Goal: Ask a question: Seek information or help from site administrators or community

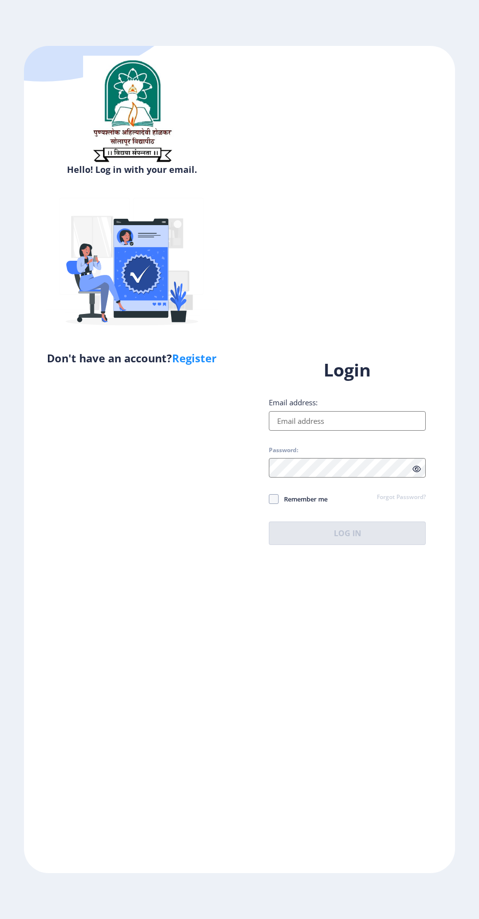
click at [308, 431] on input "Email address:" at bounding box center [347, 421] width 157 height 20
type input "[EMAIL_ADDRESS][DOMAIN_NAME]"
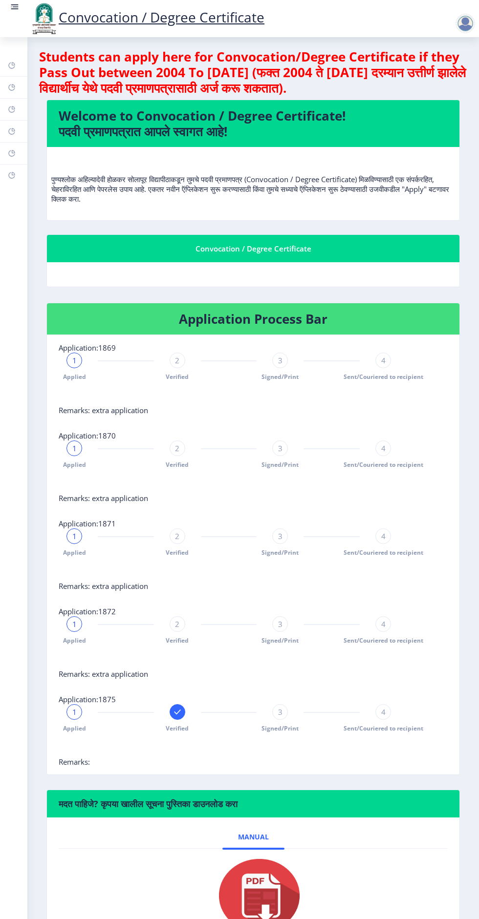
click at [10, 10] on rect at bounding box center [15, 7] width 10 height 10
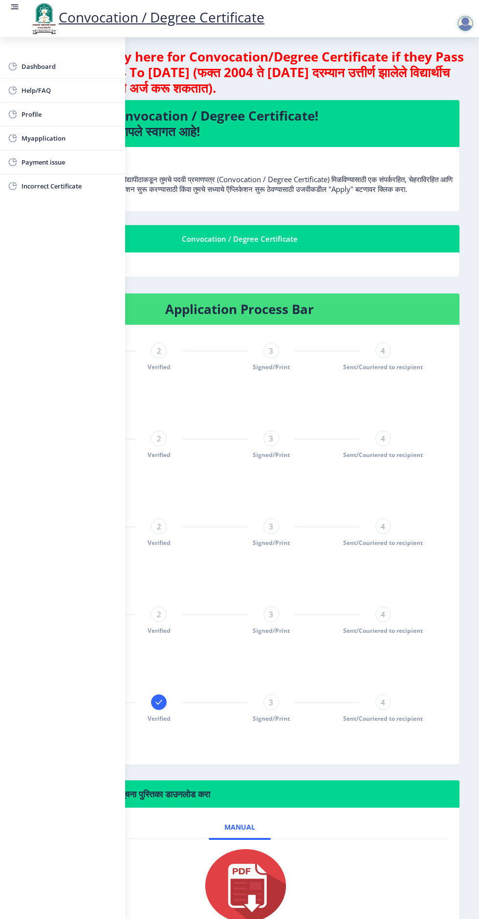
click at [0, 86] on link "Help/FAQ" at bounding box center [62, 90] width 125 height 23
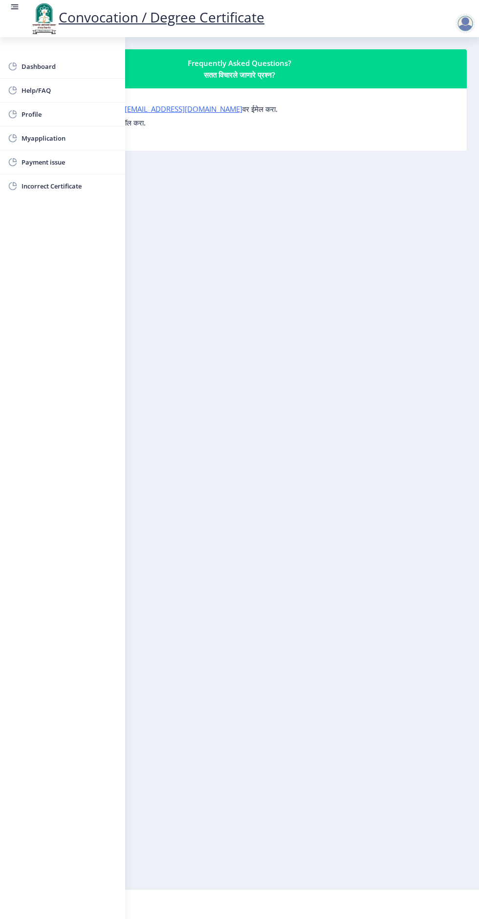
click at [226, 252] on nb-layout-column "Frequently Asked Questions? सतत विचारले जाणारे प्रश्न? कोणत्याही प्रश्नासाठी, क…" at bounding box center [239, 463] width 479 height 852
click at [229, 370] on nb-layout-column "Frequently Asked Questions? सतत विचारले जाणारे प्रश्न? कोणत्याही प्रश्नासाठी, क…" at bounding box center [239, 463] width 479 height 852
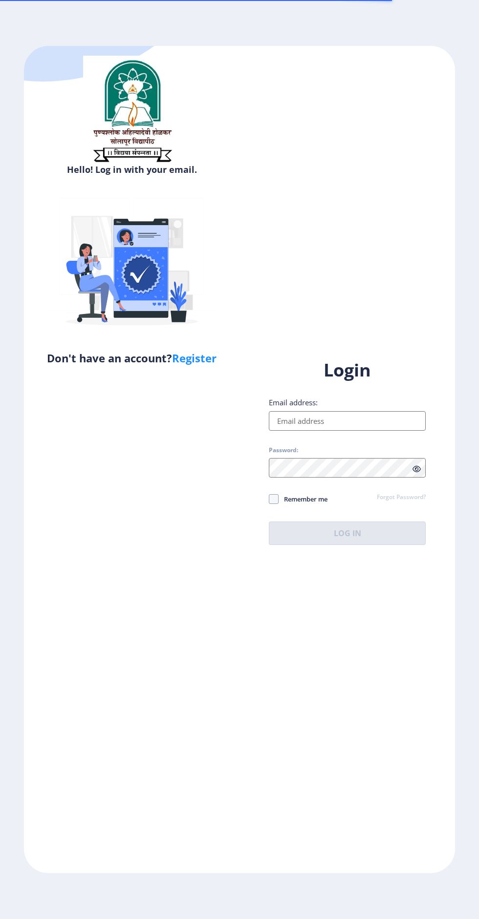
click at [295, 407] on label "Email address:" at bounding box center [293, 402] width 49 height 10
click at [295, 431] on input "Email address:" at bounding box center [347, 421] width 157 height 20
type input "[EMAIL_ADDRESS][DOMAIN_NAME]"
